Goal: Task Accomplishment & Management: Manage account settings

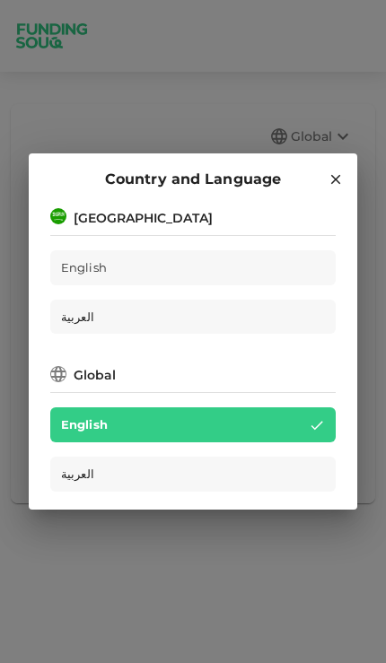
click at [77, 302] on div "العربية" at bounding box center [192, 317] width 285 height 35
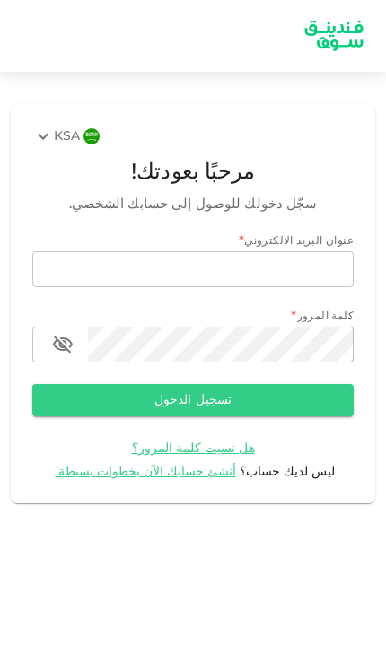
click at [116, 279] on input "email" at bounding box center [192, 269] width 321 height 36
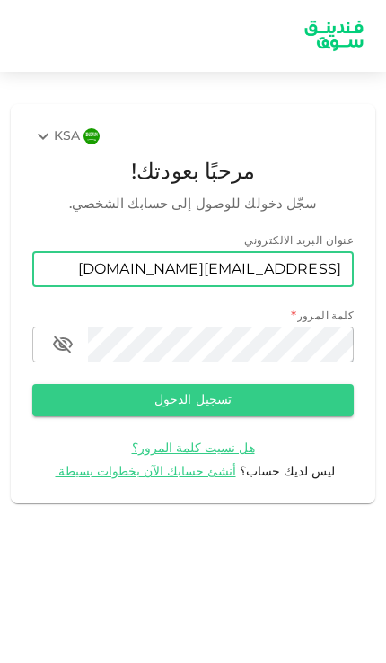
type input "intawa7shny@gmail.com"
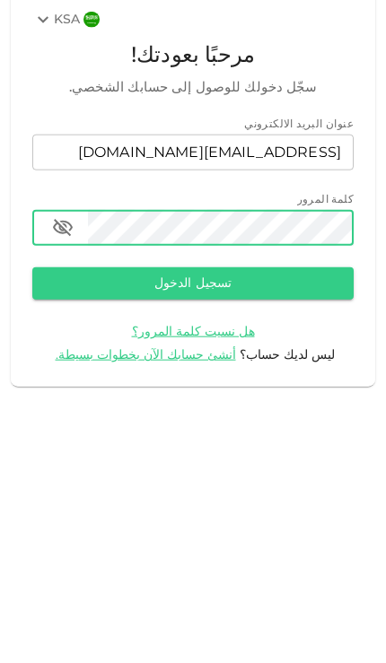
click at [120, 384] on button "تسجيل الدخول" at bounding box center [192, 400] width 321 height 32
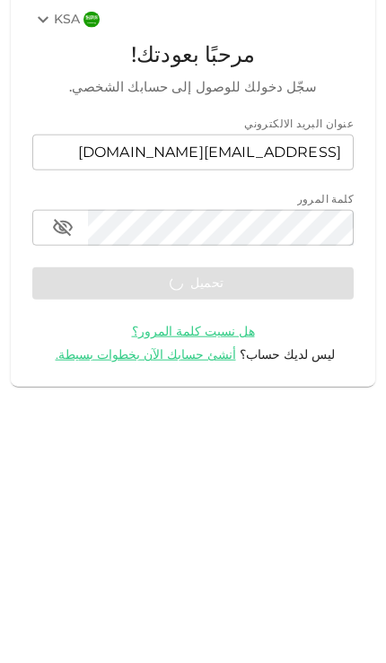
scroll to position [74, 0]
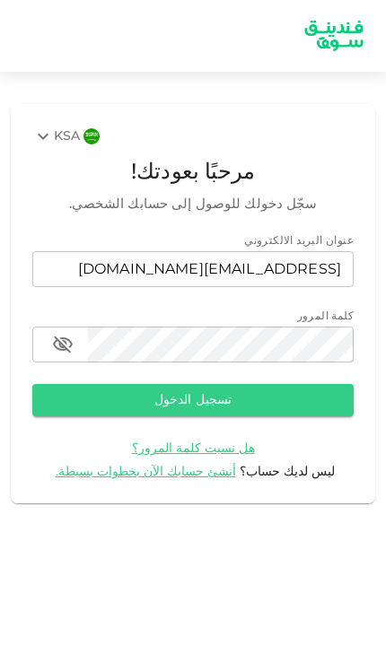
click at [56, 126] on div "KSA" at bounding box center [56, 137] width 48 height 22
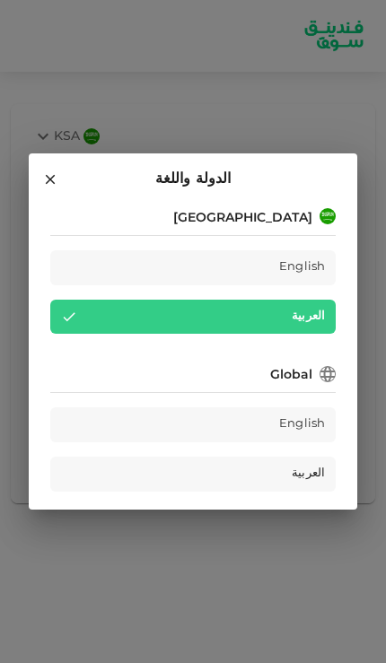
click at [302, 470] on span "العربية" at bounding box center [308, 474] width 33 height 21
